Goal: Navigation & Orientation: Find specific page/section

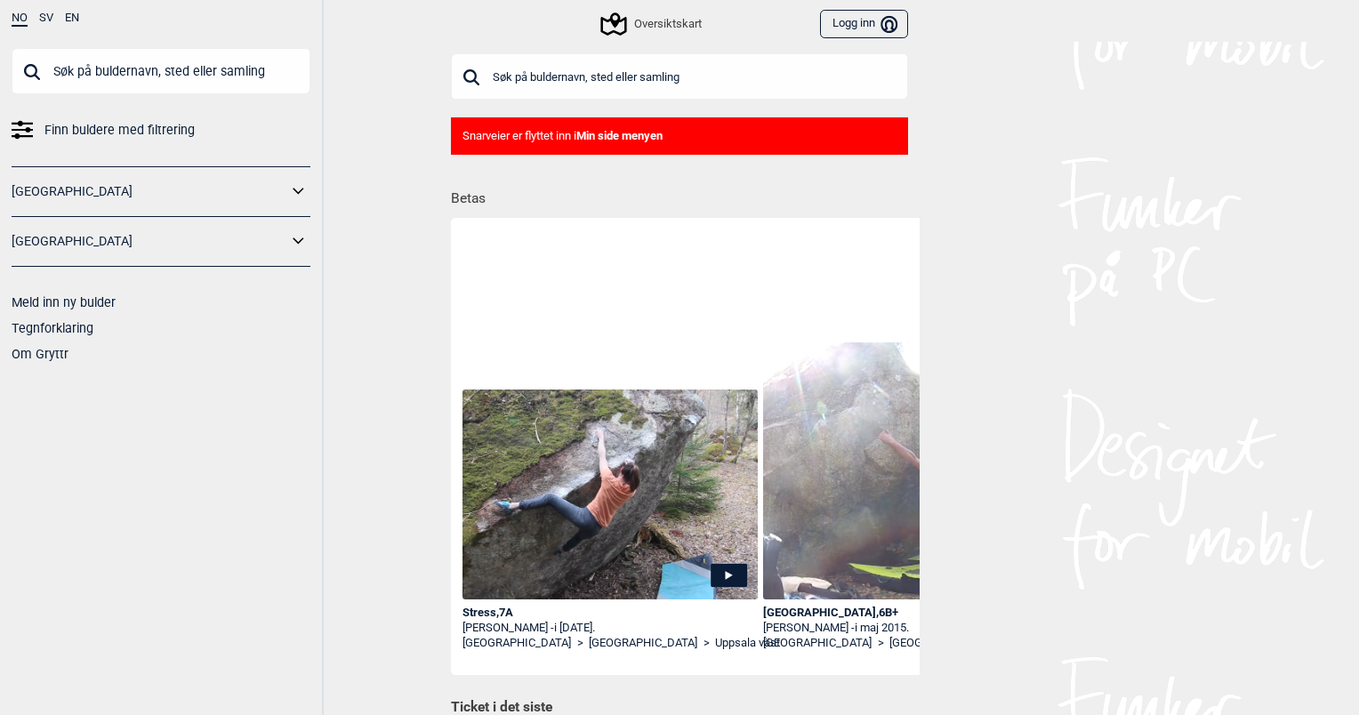
click at [84, 193] on link "[GEOGRAPHIC_DATA]" at bounding box center [150, 192] width 276 height 26
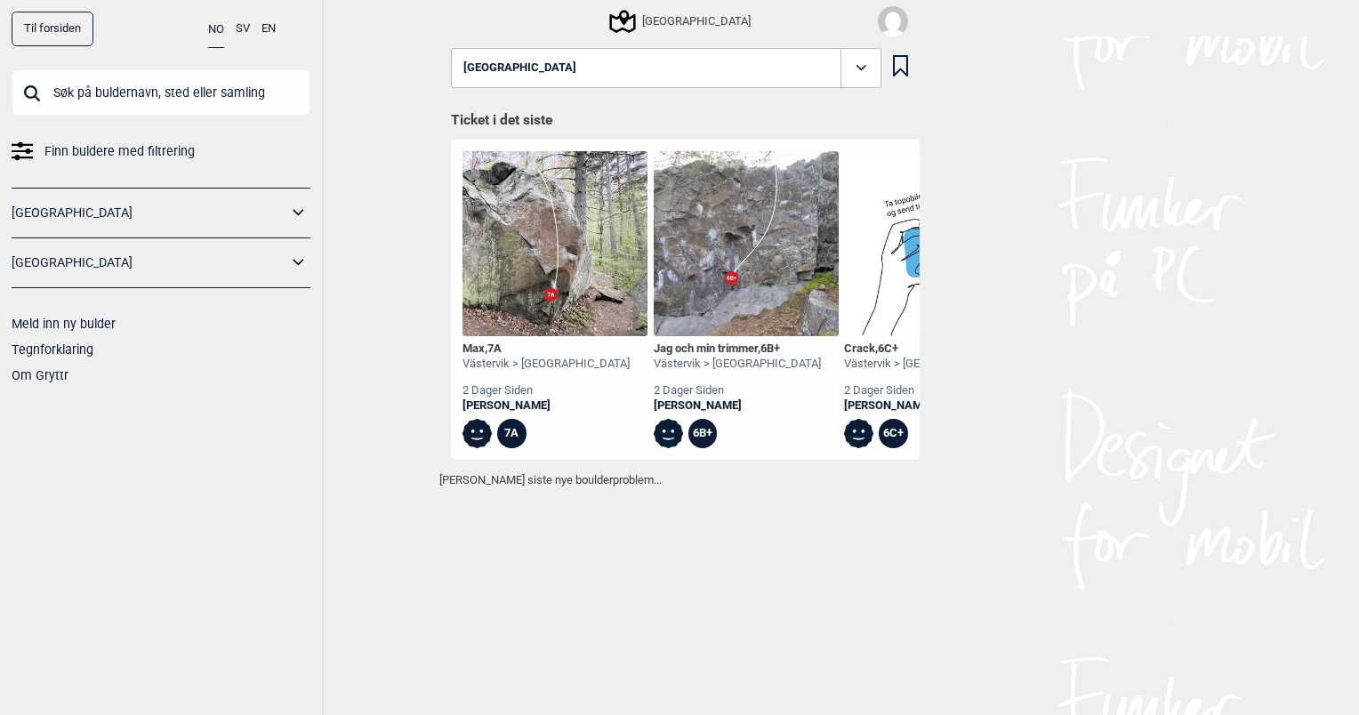
click at [273, 205] on link "[GEOGRAPHIC_DATA]" at bounding box center [150, 213] width 276 height 26
click at [294, 213] on icon at bounding box center [298, 213] width 23 height 26
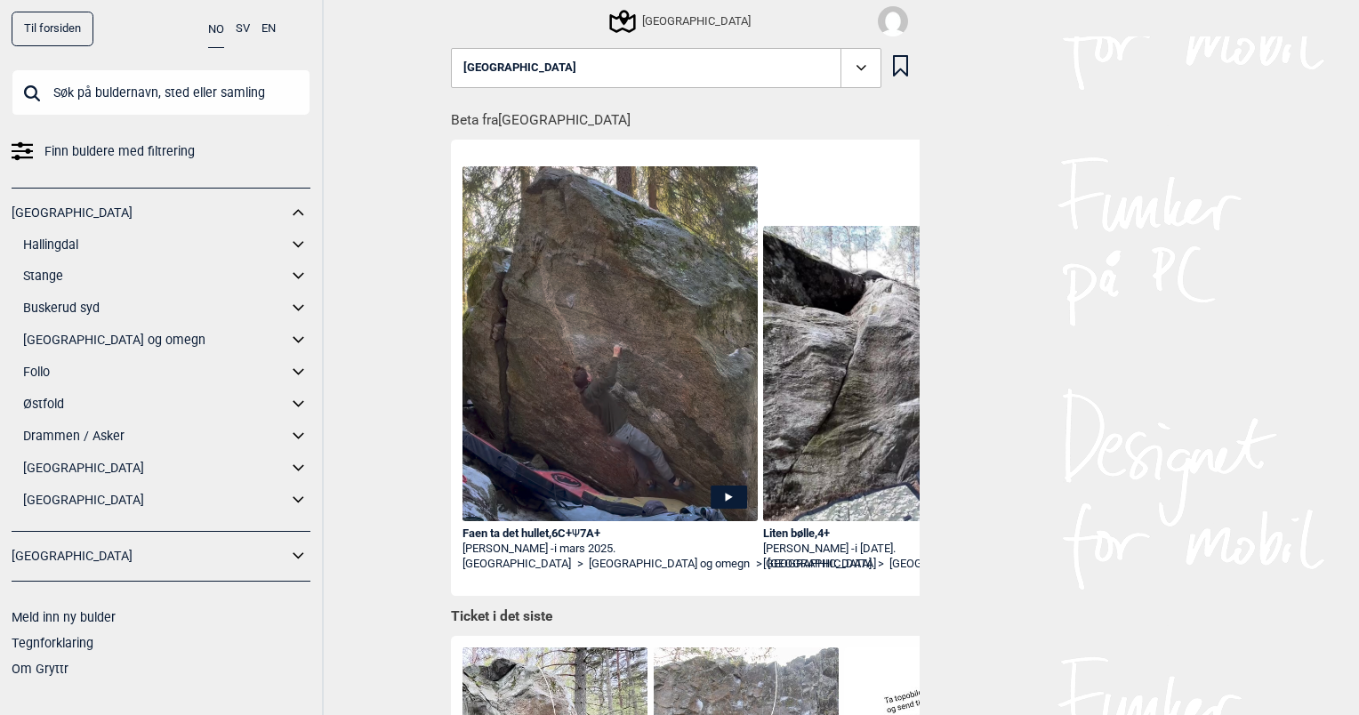
click at [295, 243] on icon at bounding box center [298, 244] width 11 height 6
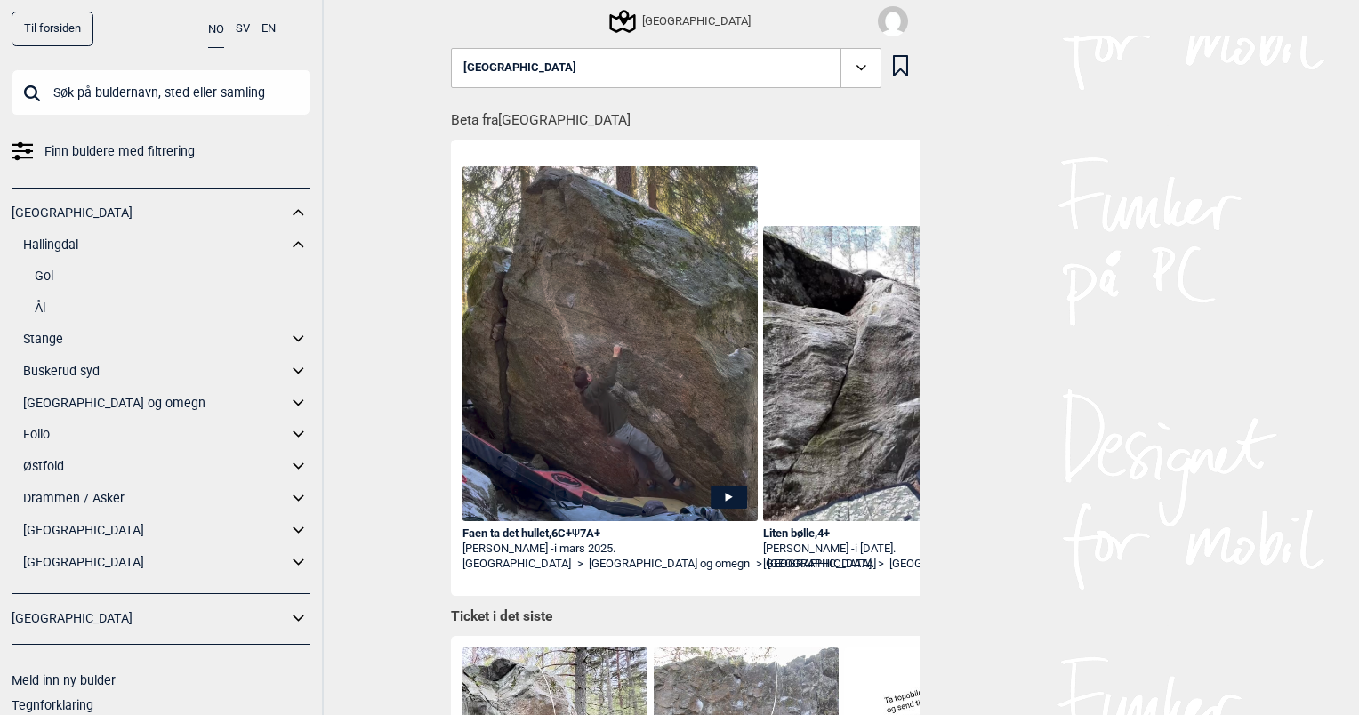
click at [39, 308] on link "Ål" at bounding box center [173, 308] width 276 height 26
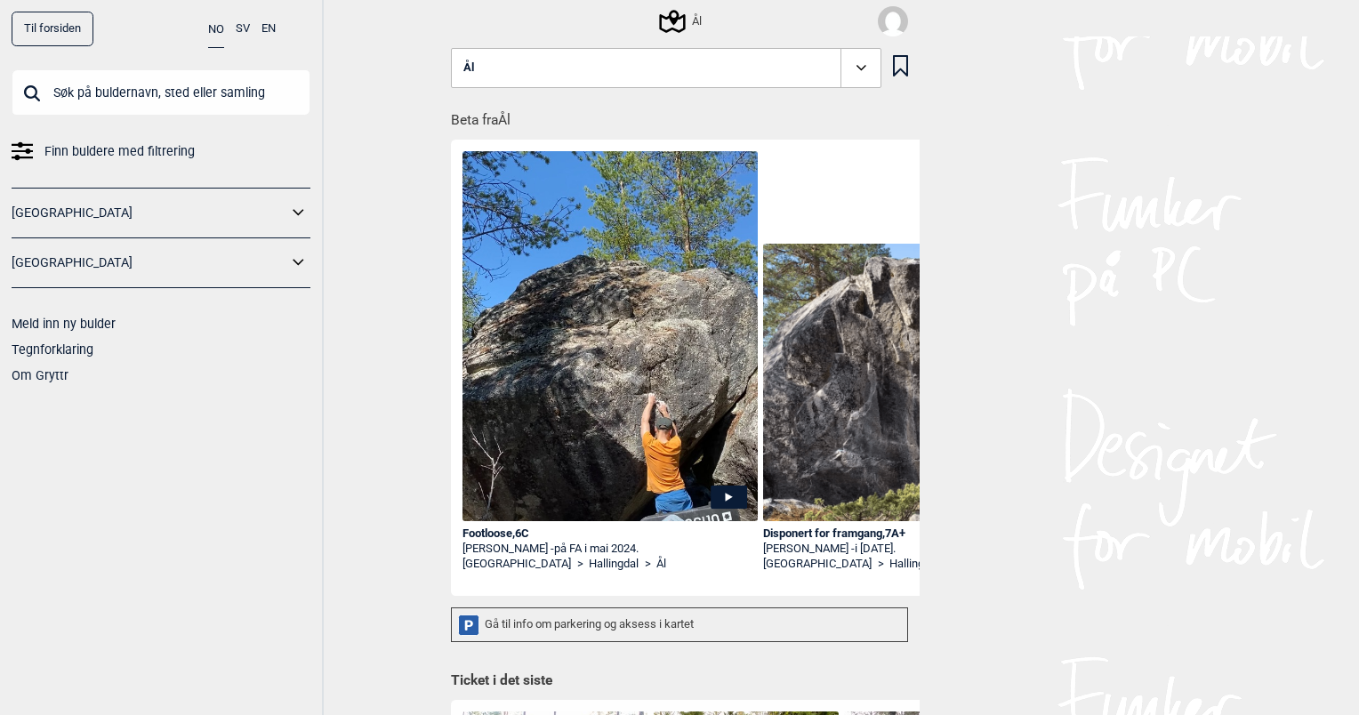
click at [856, 68] on icon at bounding box center [861, 68] width 20 height 20
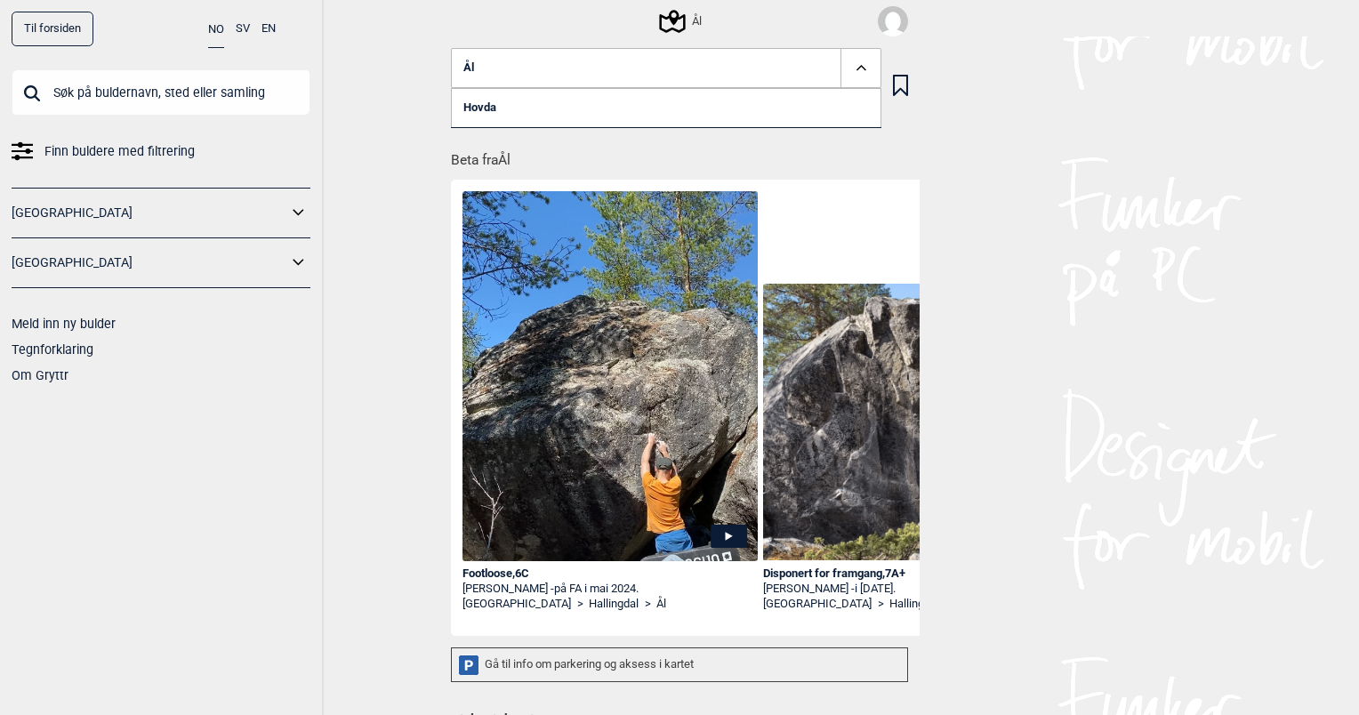
click at [465, 106] on link "Hovda" at bounding box center [666, 107] width 430 height 39
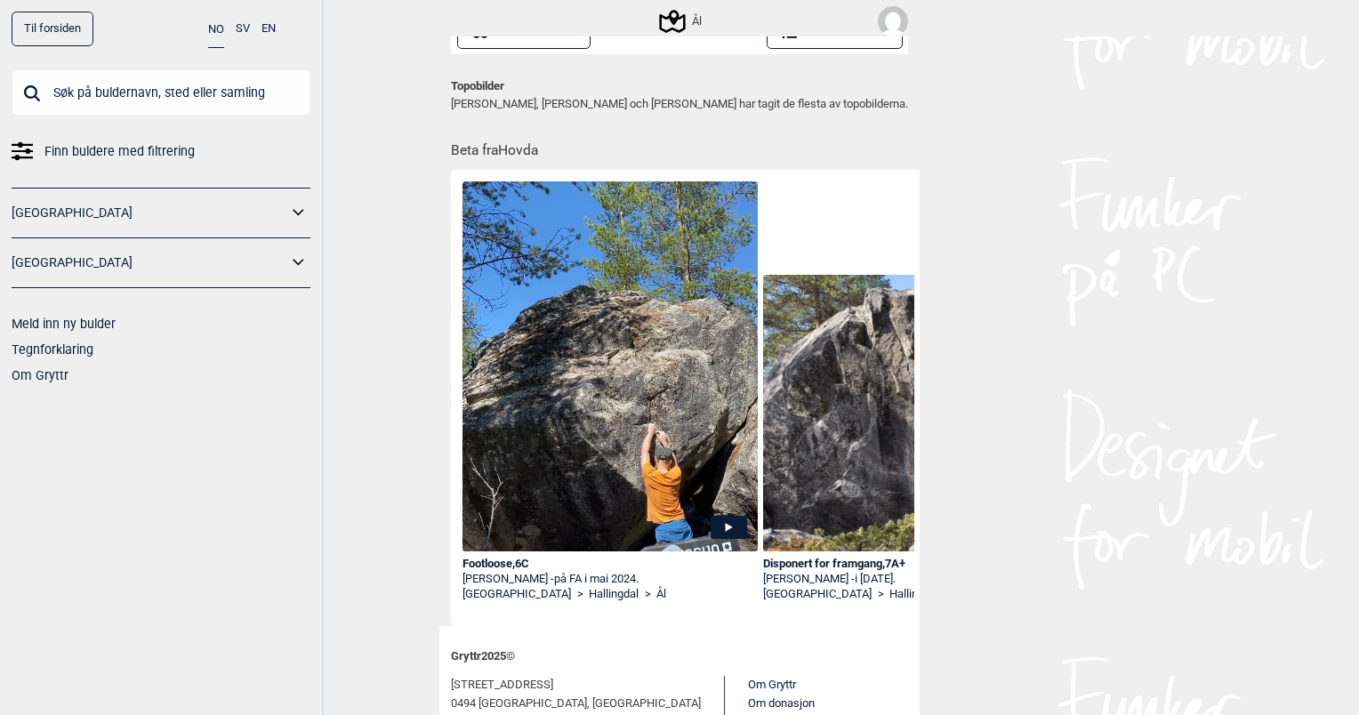
scroll to position [606, 0]
